Goal: Check status: Check status

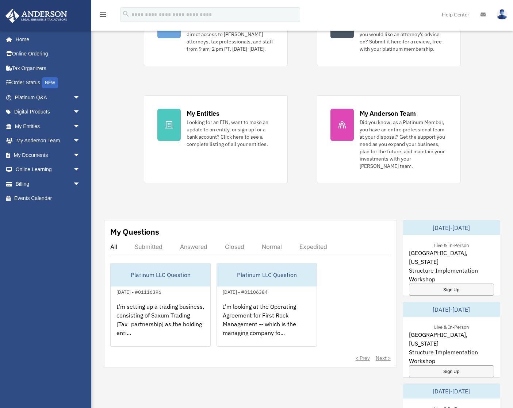
scroll to position [95, 0]
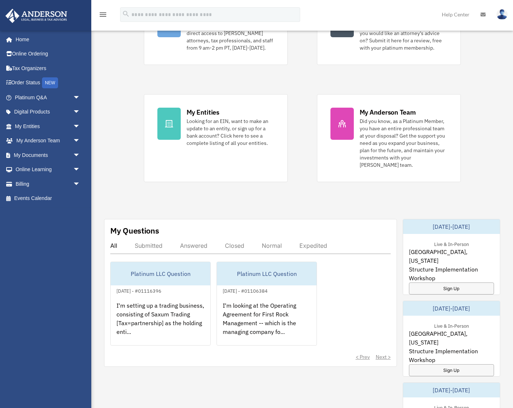
click at [190, 244] on div "Answered" at bounding box center [193, 245] width 27 height 7
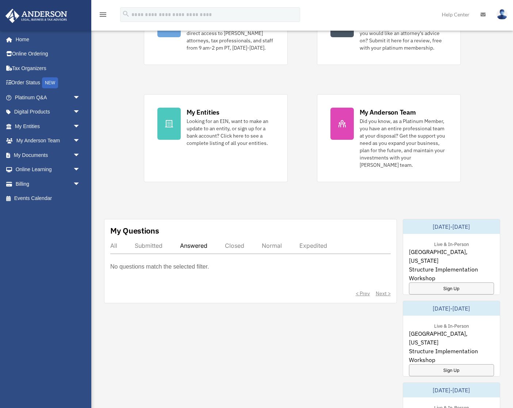
click at [119, 240] on div "My Questions All Submitted Answered Closed Normal Expedited No questions match …" at bounding box center [250, 261] width 293 height 84
click at [117, 248] on div "All Submitted Answered Closed Normal Expedited" at bounding box center [250, 248] width 280 height 12
click at [116, 246] on div "All" at bounding box center [113, 245] width 7 height 7
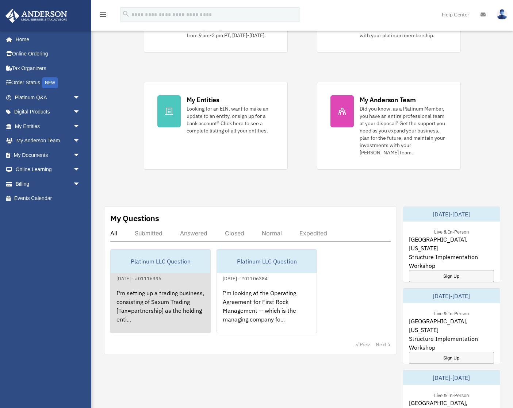
scroll to position [107, 0]
click at [190, 311] on div "I'm setting up a trading business, consisting of Saxum Trading [Tax=partnership…" at bounding box center [161, 311] width 100 height 57
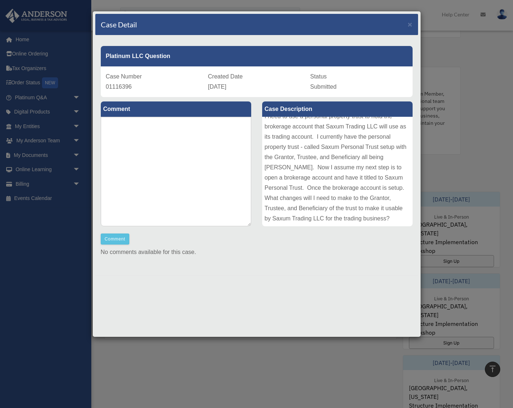
scroll to position [121, 0]
click at [411, 24] on span "×" at bounding box center [410, 24] width 5 height 8
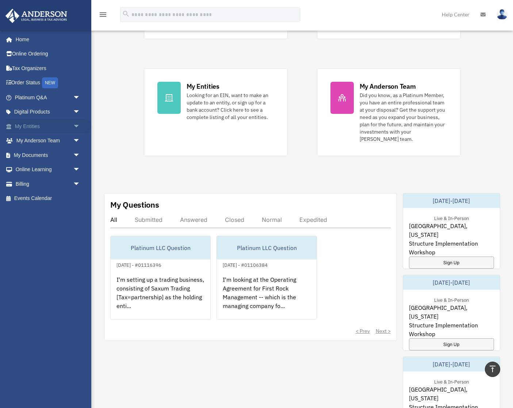
click at [26, 131] on link "My Entities arrow_drop_down" at bounding box center [48, 126] width 86 height 15
click at [77, 124] on span "arrow_drop_down" at bounding box center [80, 126] width 15 height 15
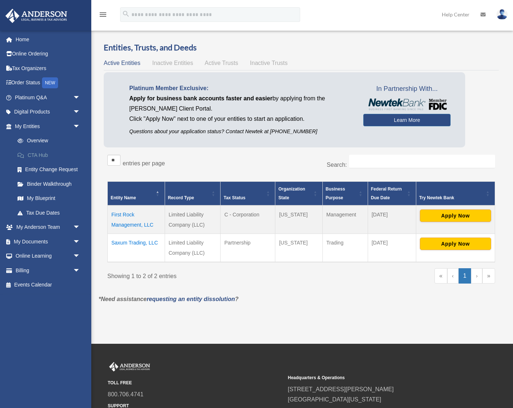
click at [49, 155] on link "CTA Hub" at bounding box center [50, 155] width 81 height 15
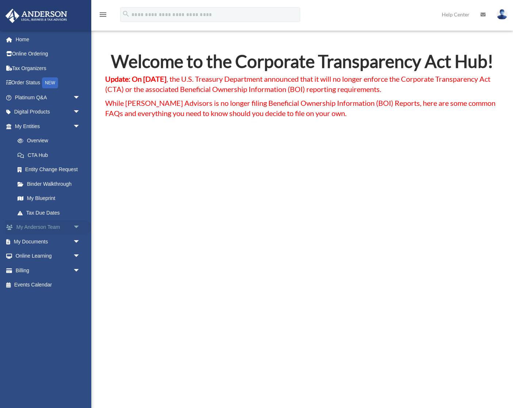
click at [28, 229] on link "My [PERSON_NAME] Team arrow_drop_down" at bounding box center [48, 227] width 86 height 15
click at [78, 226] on span "arrow_drop_down" at bounding box center [80, 227] width 15 height 15
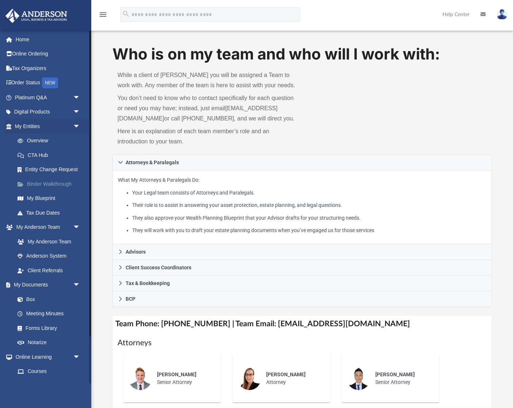
click at [44, 180] on link "Binder Walkthrough" at bounding box center [50, 184] width 81 height 15
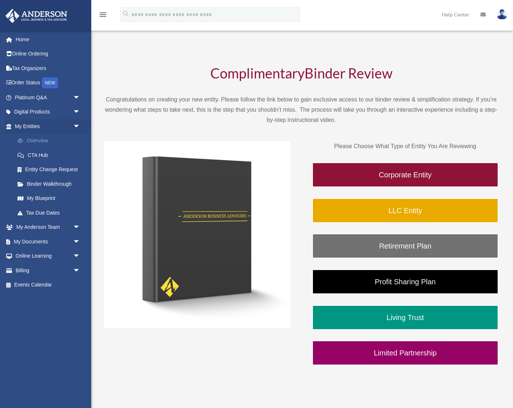
click at [33, 139] on link "Overview" at bounding box center [50, 141] width 81 height 15
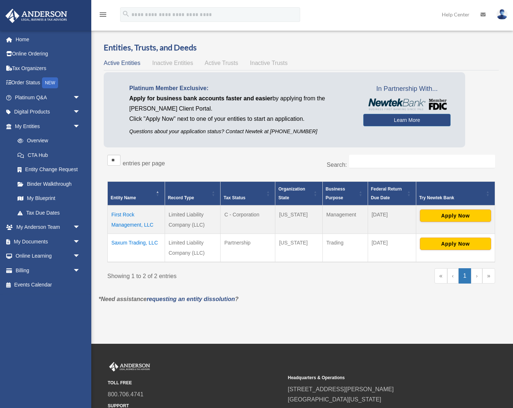
click at [220, 64] on span "Active Trusts" at bounding box center [222, 63] width 34 height 6
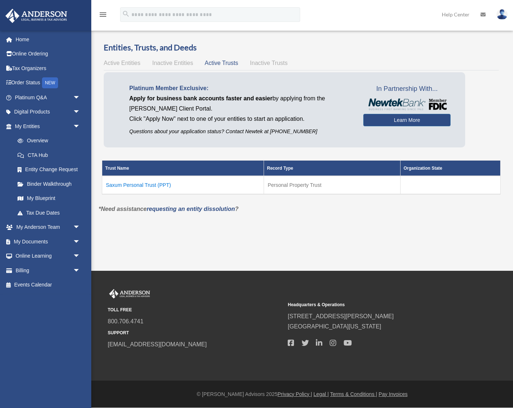
click at [127, 185] on td "Saxum Personal Trust (PPT)" at bounding box center [183, 185] width 162 height 18
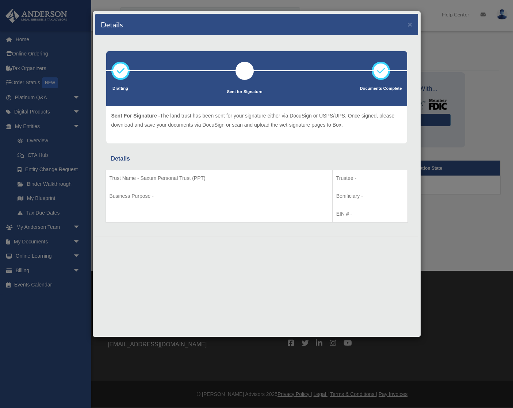
click at [250, 107] on div "Drafting - The land trust is being drafted. This includes confirming property o…" at bounding box center [256, 124] width 301 height 37
drag, startPoint x: 283, startPoint y: 70, endPoint x: 348, endPoint y: 71, distance: 65.4
click at [283, 70] on div at bounding box center [256, 70] width 301 height 1
click at [381, 69] on icon at bounding box center [381, 71] width 22 height 22
click at [354, 183] on td "Trustee - Benificiary - EIN # -" at bounding box center [369, 196] width 75 height 53
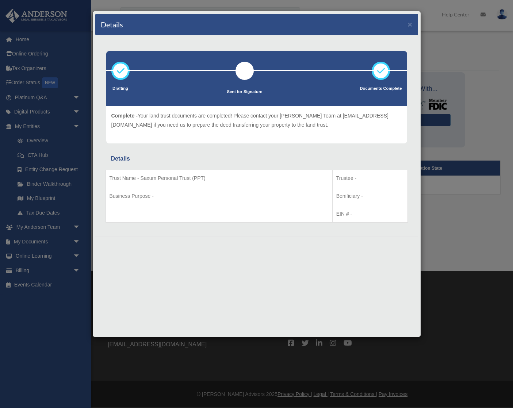
click at [359, 175] on p "Trustee -" at bounding box center [370, 178] width 68 height 9
click at [409, 26] on button "×" at bounding box center [410, 24] width 5 height 8
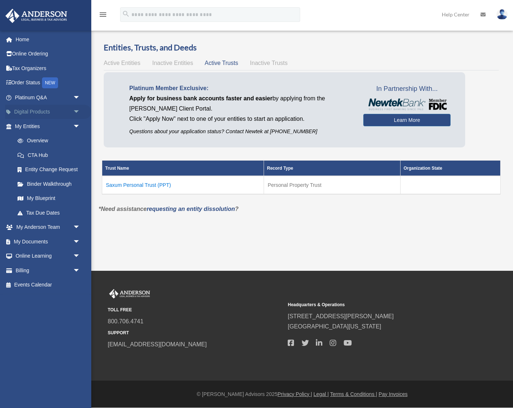
click at [43, 112] on link "Digital Products arrow_drop_down" at bounding box center [48, 112] width 86 height 15
click at [77, 112] on span "arrow_drop_down" at bounding box center [80, 112] width 15 height 15
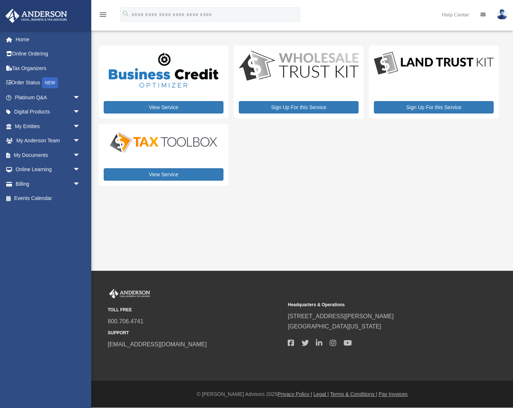
click at [77, 112] on span "arrow_drop_down" at bounding box center [80, 112] width 15 height 15
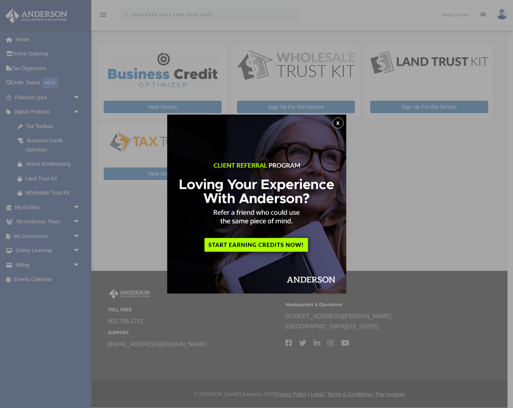
click at [336, 122] on button "x" at bounding box center [338, 123] width 11 height 11
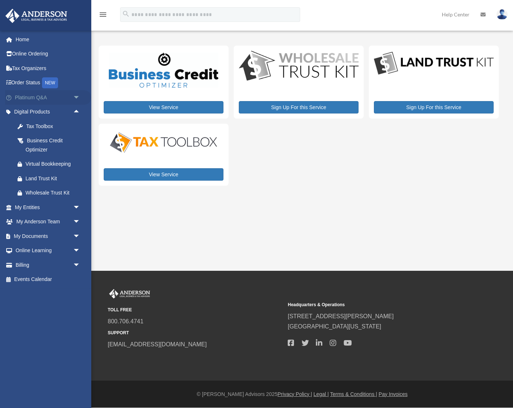
click at [75, 98] on span "arrow_drop_down" at bounding box center [80, 97] width 15 height 15
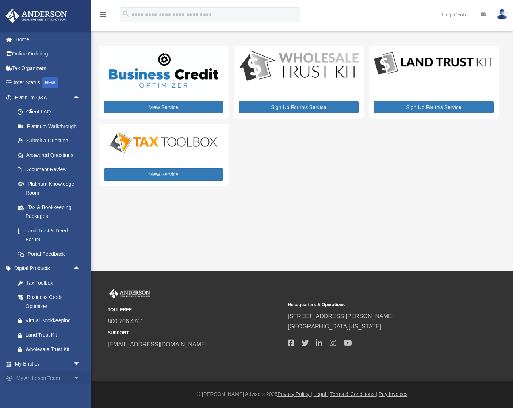
click at [76, 379] on span "arrow_drop_down" at bounding box center [80, 378] width 15 height 15
click at [78, 366] on span "arrow_drop_down" at bounding box center [80, 364] width 15 height 15
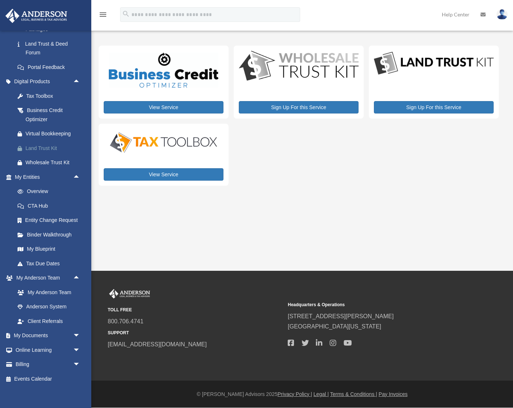
scroll to position [191, 0]
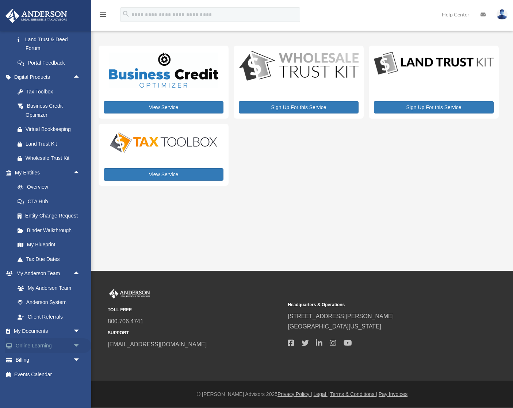
click at [78, 345] on span "arrow_drop_down" at bounding box center [80, 345] width 15 height 15
click at [78, 345] on span "arrow_drop_up" at bounding box center [80, 345] width 15 height 15
click at [77, 331] on span "arrow_drop_down" at bounding box center [80, 331] width 15 height 15
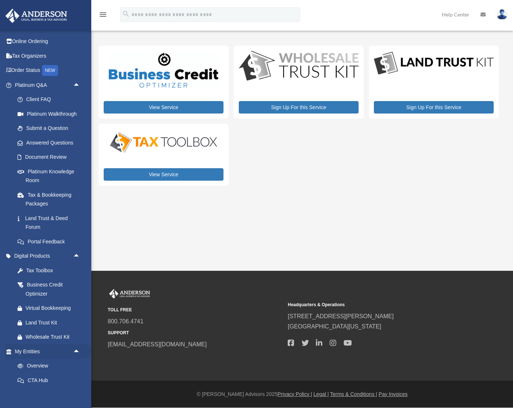
scroll to position [0, 0]
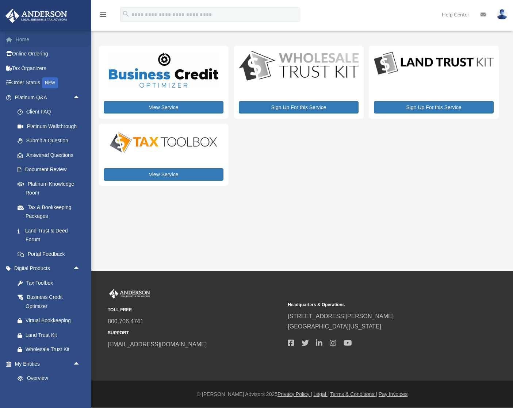
click at [27, 45] on link "Home" at bounding box center [48, 39] width 86 height 15
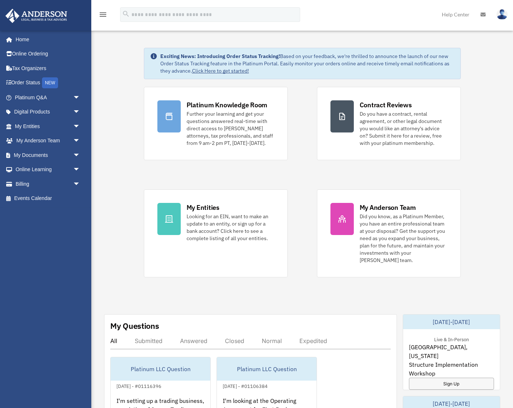
click at [100, 16] on icon "menu" at bounding box center [103, 14] width 9 height 9
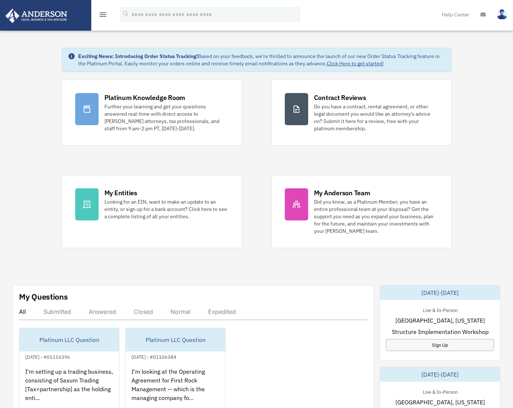
click at [100, 16] on icon "menu" at bounding box center [103, 14] width 9 height 9
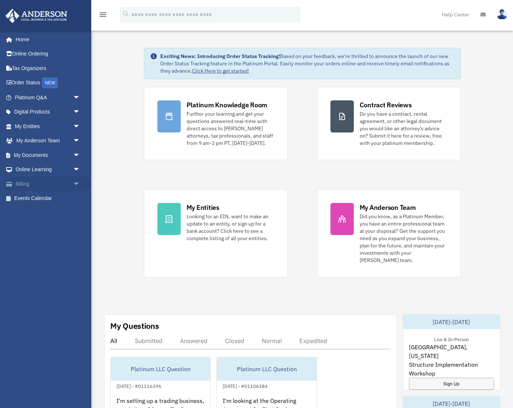
click at [77, 186] on span "arrow_drop_down" at bounding box center [80, 184] width 15 height 15
click at [77, 186] on span "arrow_drop_up" at bounding box center [80, 184] width 15 height 15
click at [77, 169] on span "arrow_drop_down" at bounding box center [80, 169] width 15 height 15
click at [77, 169] on span "arrow_drop_up" at bounding box center [80, 169] width 15 height 15
click at [77, 154] on span "arrow_drop_down" at bounding box center [80, 155] width 15 height 15
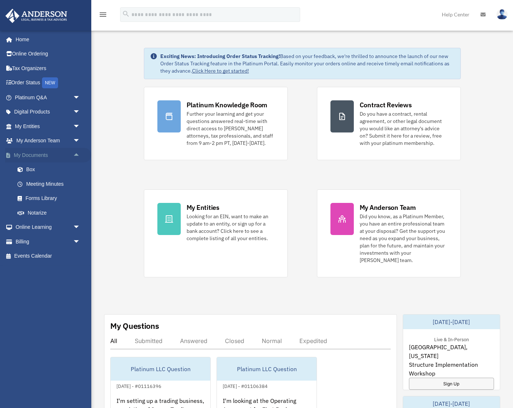
click at [75, 157] on span "arrow_drop_up" at bounding box center [80, 155] width 15 height 15
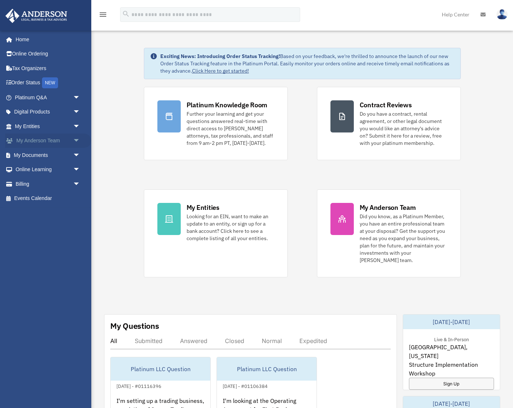
click at [77, 141] on span "arrow_drop_down" at bounding box center [80, 141] width 15 height 15
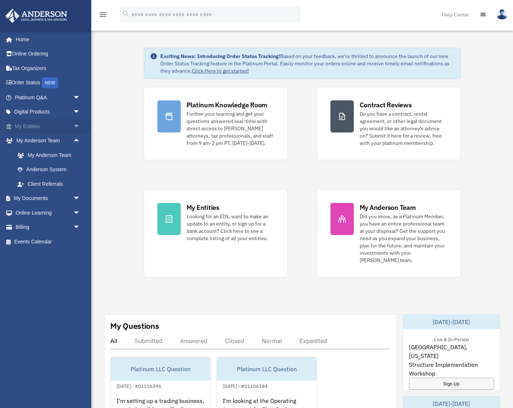
click at [75, 127] on span "arrow_drop_down" at bounding box center [80, 126] width 15 height 15
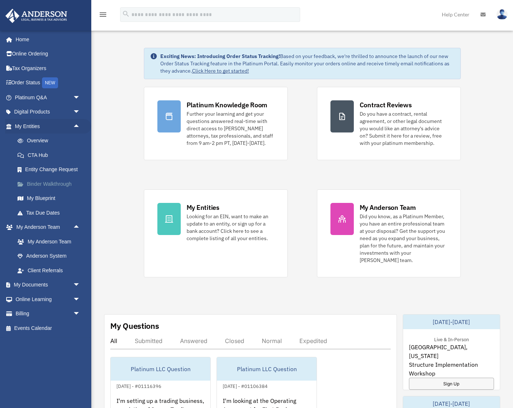
click at [47, 185] on link "Binder Walkthrough" at bounding box center [50, 184] width 81 height 15
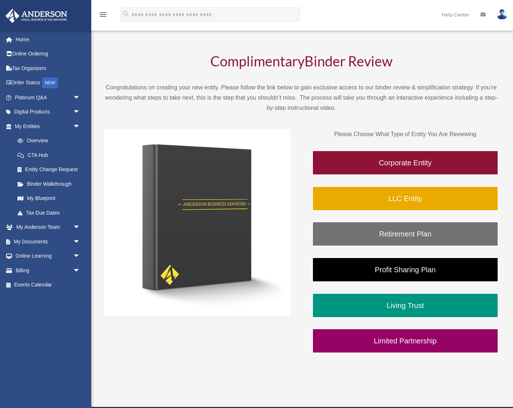
scroll to position [11, 0]
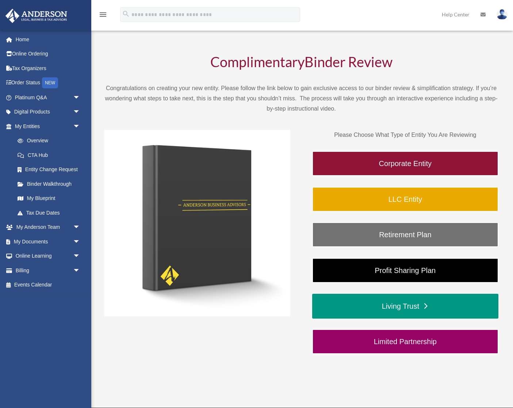
click at [413, 308] on link "Living Trust" at bounding box center [405, 306] width 186 height 25
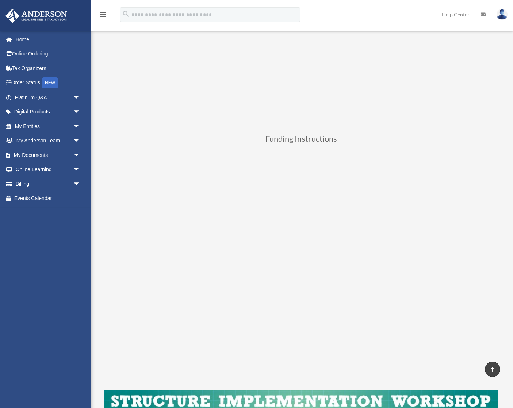
scroll to position [44, 0]
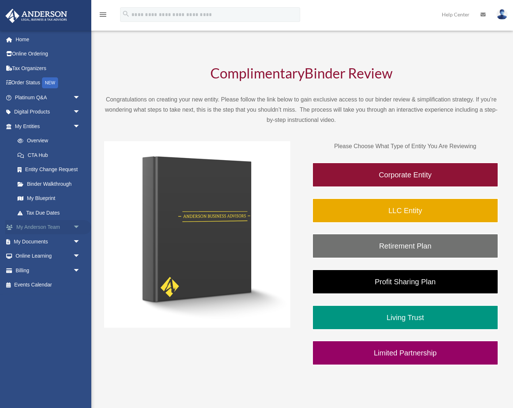
click at [38, 226] on link "My [PERSON_NAME] Team arrow_drop_down" at bounding box center [48, 227] width 86 height 15
click at [74, 227] on span "arrow_drop_down" at bounding box center [80, 227] width 15 height 15
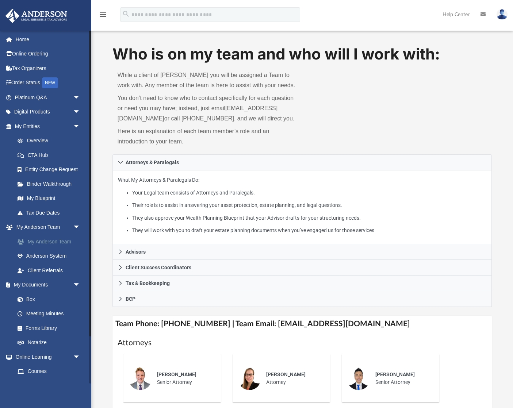
click at [55, 245] on link "My Anderson Team" at bounding box center [50, 241] width 81 height 15
click at [77, 98] on span "arrow_drop_down" at bounding box center [80, 97] width 15 height 15
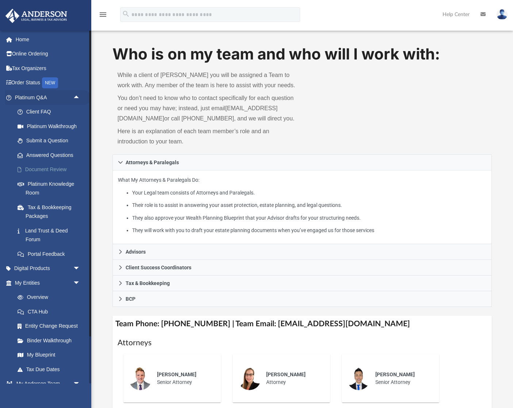
click at [44, 169] on link "Document Review" at bounding box center [50, 169] width 81 height 15
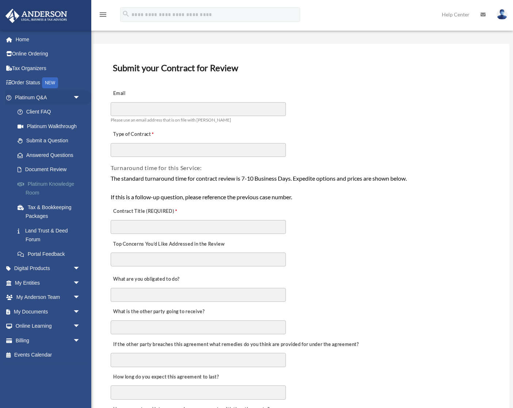
scroll to position [15, 0]
click at [52, 285] on link "My Entities arrow_drop_down" at bounding box center [48, 283] width 86 height 15
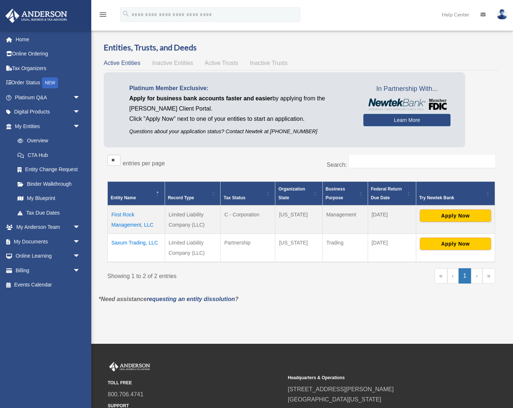
click at [76, 283] on link "Events Calendar" at bounding box center [48, 285] width 86 height 15
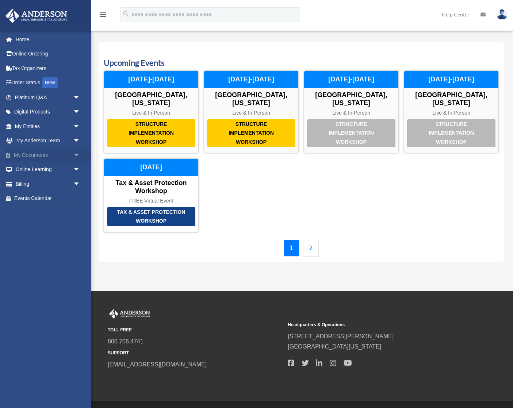
click at [45, 157] on link "My Documents arrow_drop_down" at bounding box center [48, 155] width 86 height 15
click at [73, 156] on span "arrow_drop_down" at bounding box center [80, 155] width 15 height 15
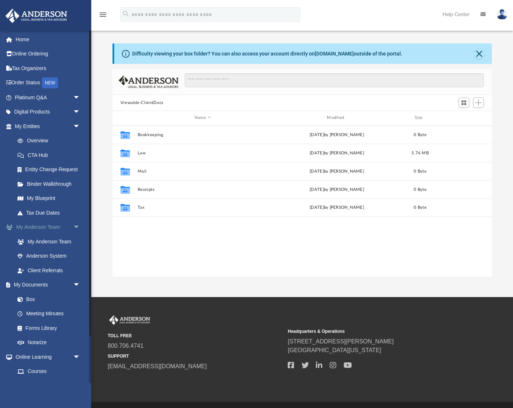
scroll to position [166, 379]
